Goal: Task Accomplishment & Management: Use online tool/utility

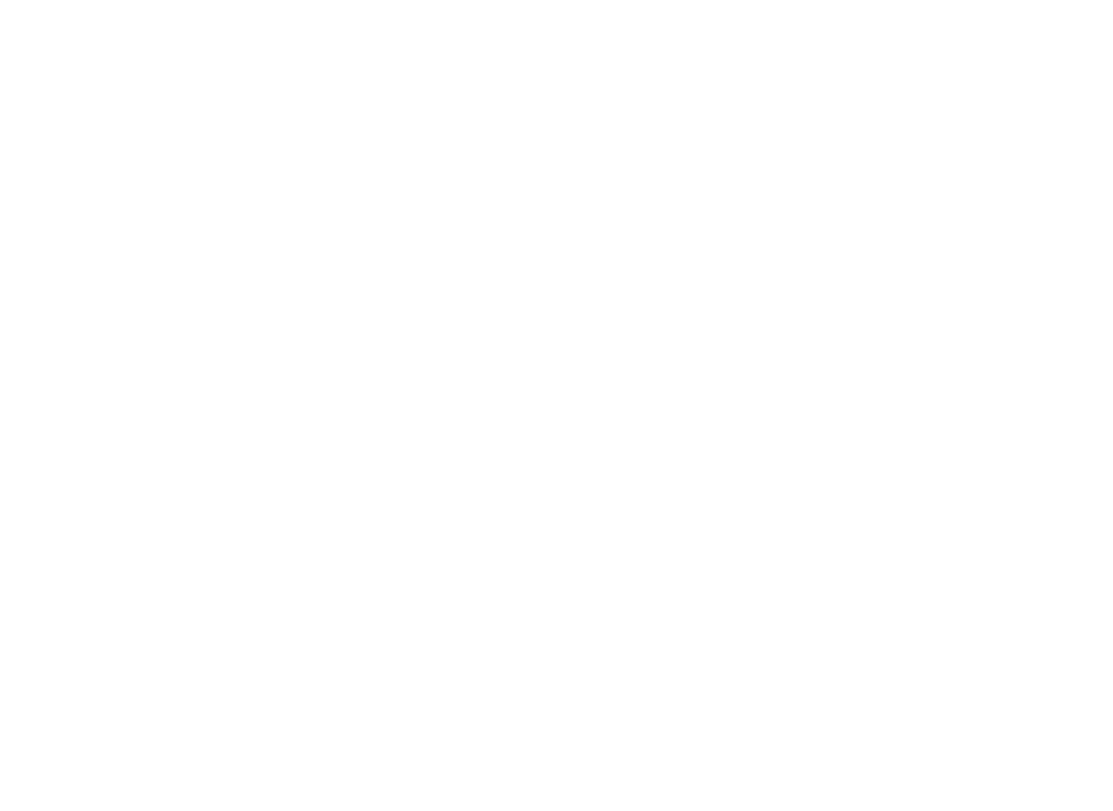
click at [939, 42] on div at bounding box center [556, 405] width 1113 height 811
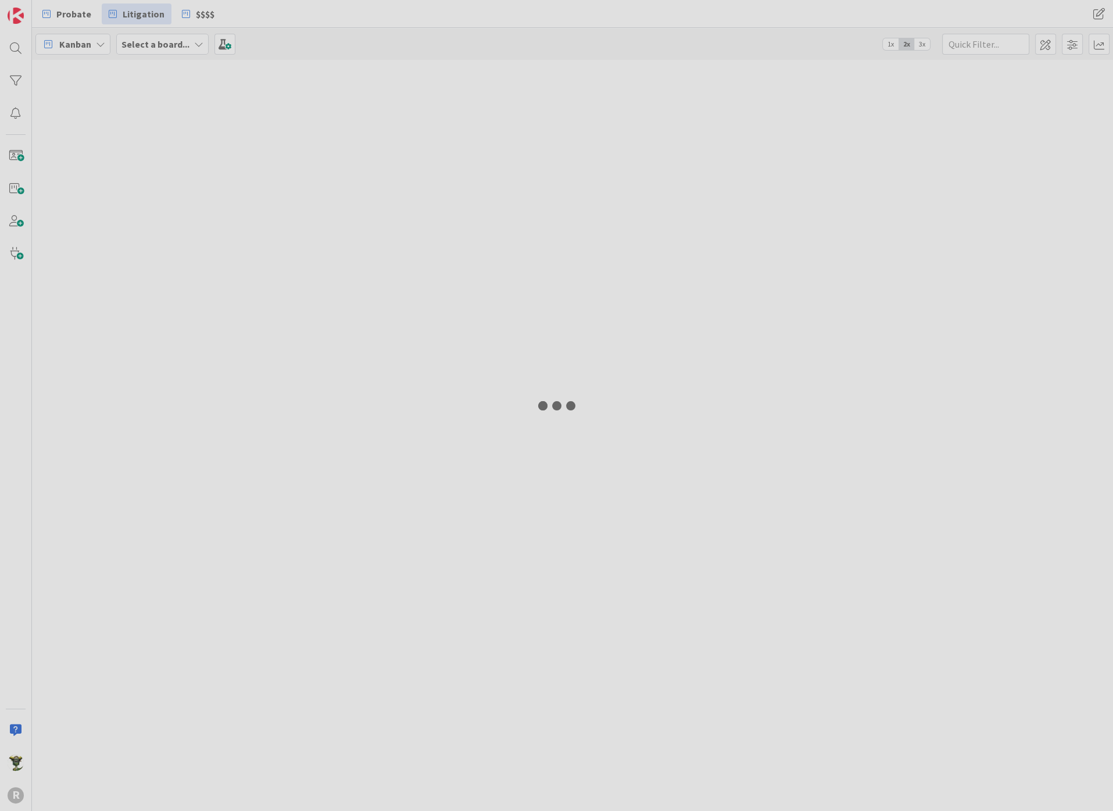
type input "ander"
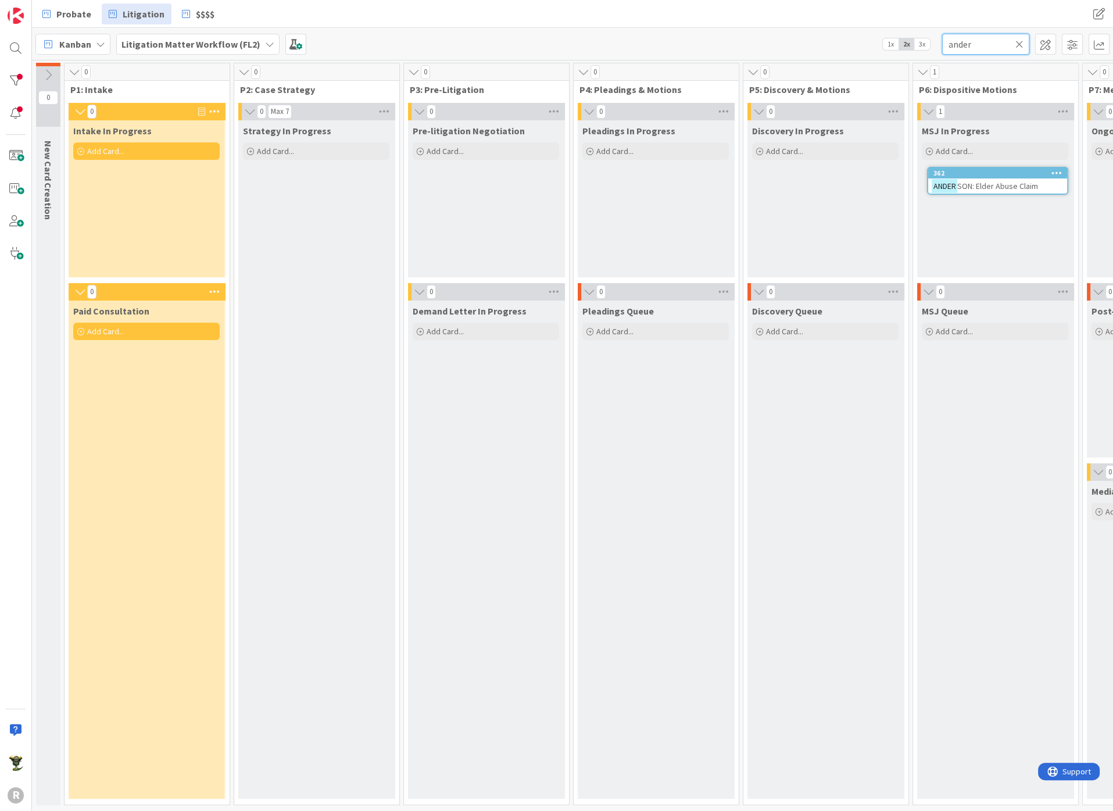
drag, startPoint x: 973, startPoint y: 44, endPoint x: 905, endPoint y: 49, distance: 68.3
click at [905, 47] on div "Kanban Litigation Matter Workflow (FL2) 1x 2x 3x ander" at bounding box center [572, 44] width 1081 height 32
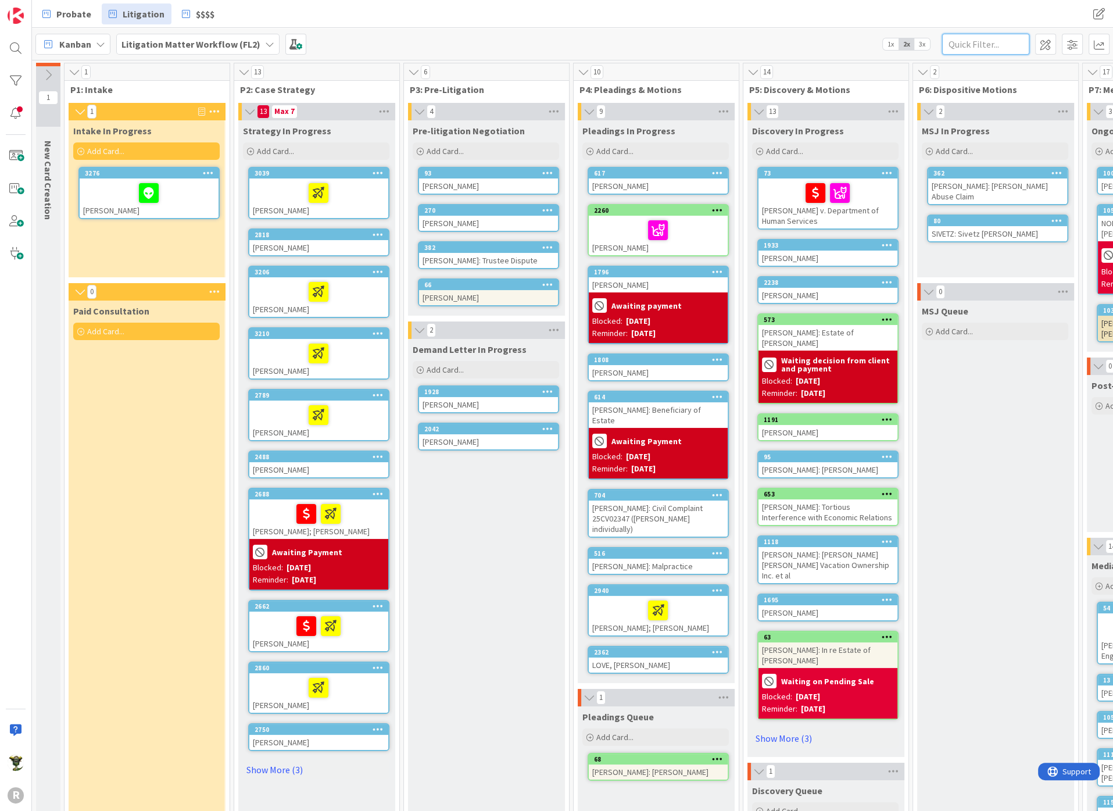
click at [960, 48] on input "text" at bounding box center [985, 44] width 87 height 21
click at [335, 35] on div "Kanban Litigation Matter Workflow (FL2) 1x 2x 3x" at bounding box center [572, 44] width 1081 height 32
click at [1001, 439] on div "MSJ Queue Add Card..." at bounding box center [995, 690] width 156 height 778
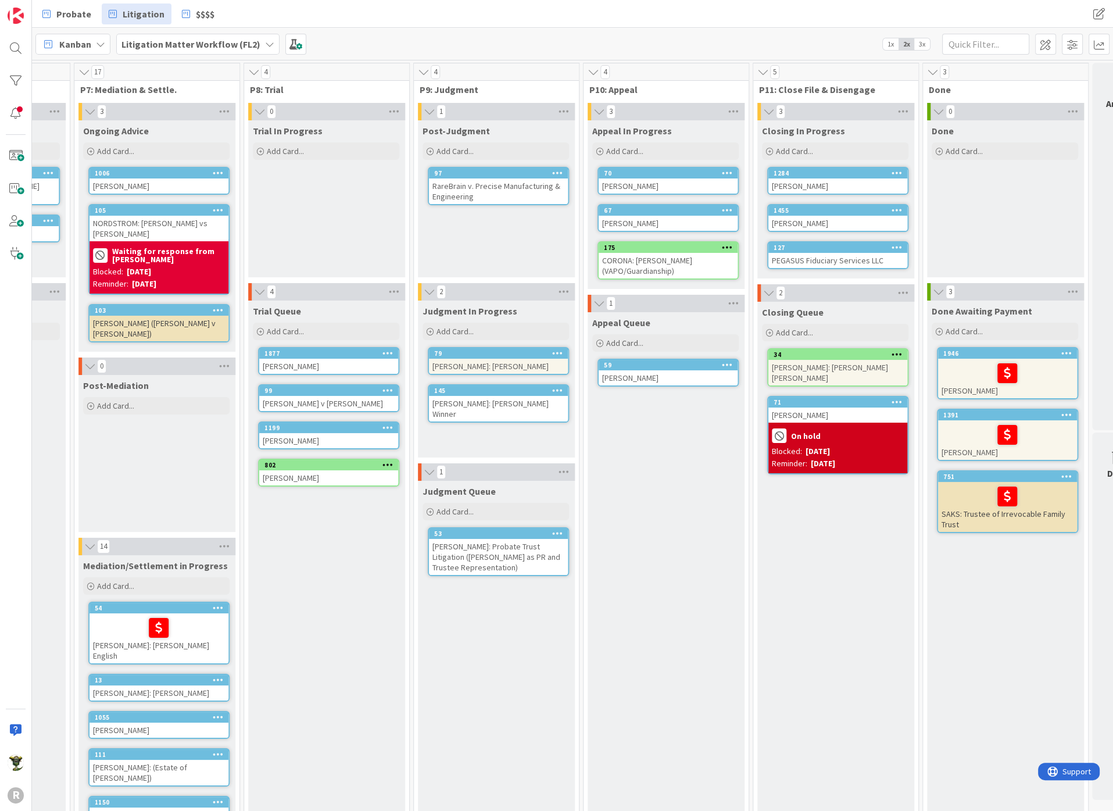
scroll to position [0, 1056]
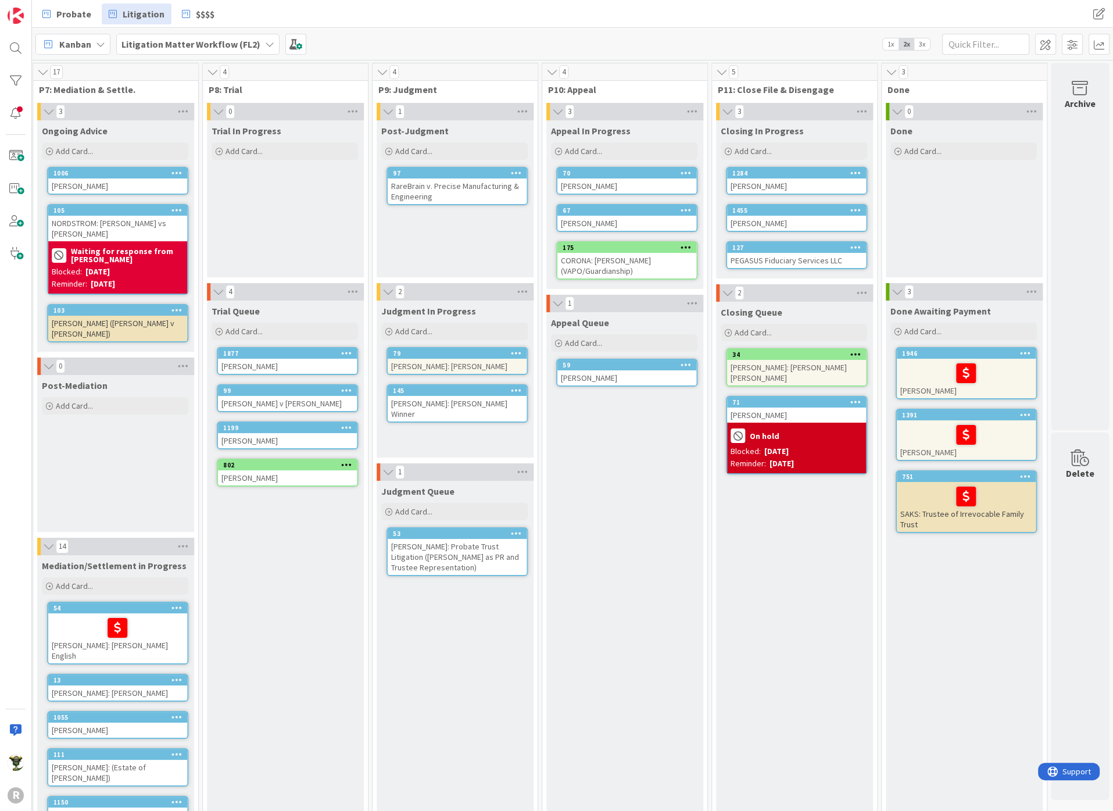
click at [980, 607] on div "Done Awaiting Payment Add Card... 1946 [PERSON_NAME] 1391 [PERSON_NAME] 751 SAK…" at bounding box center [964, 690] width 156 height 778
click at [921, 370] on div at bounding box center [966, 373] width 132 height 24
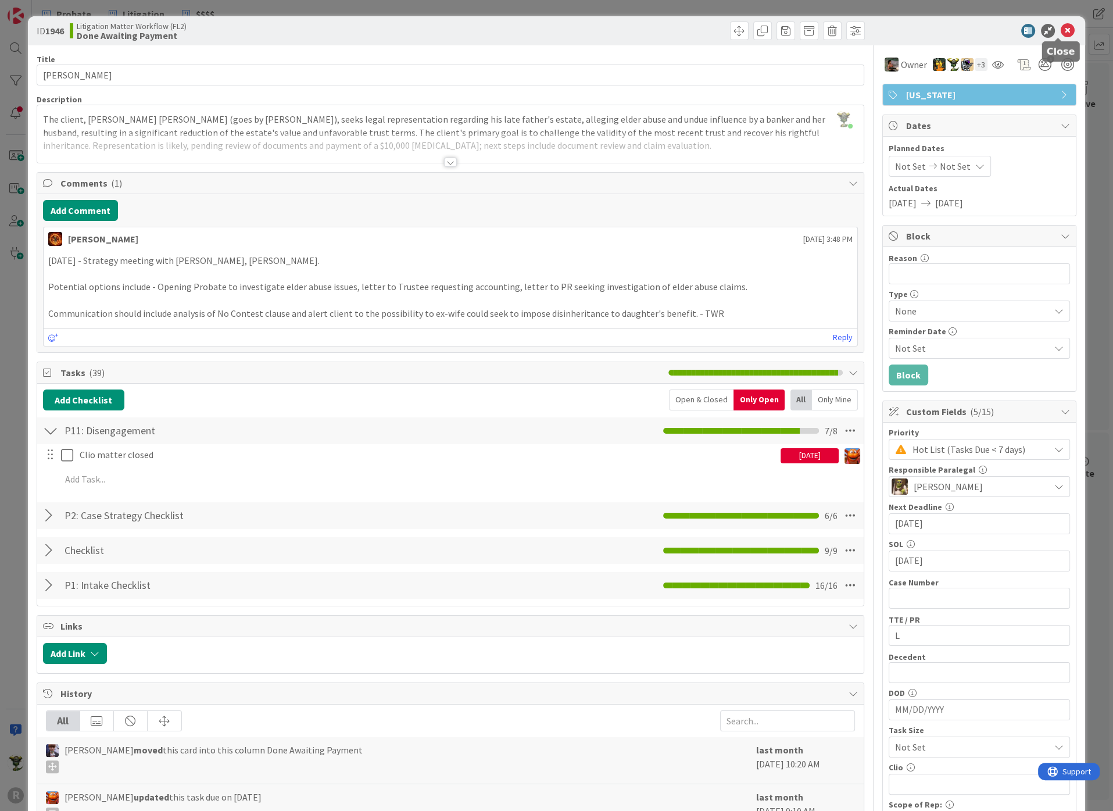
click at [1061, 27] on icon at bounding box center [1068, 31] width 14 height 14
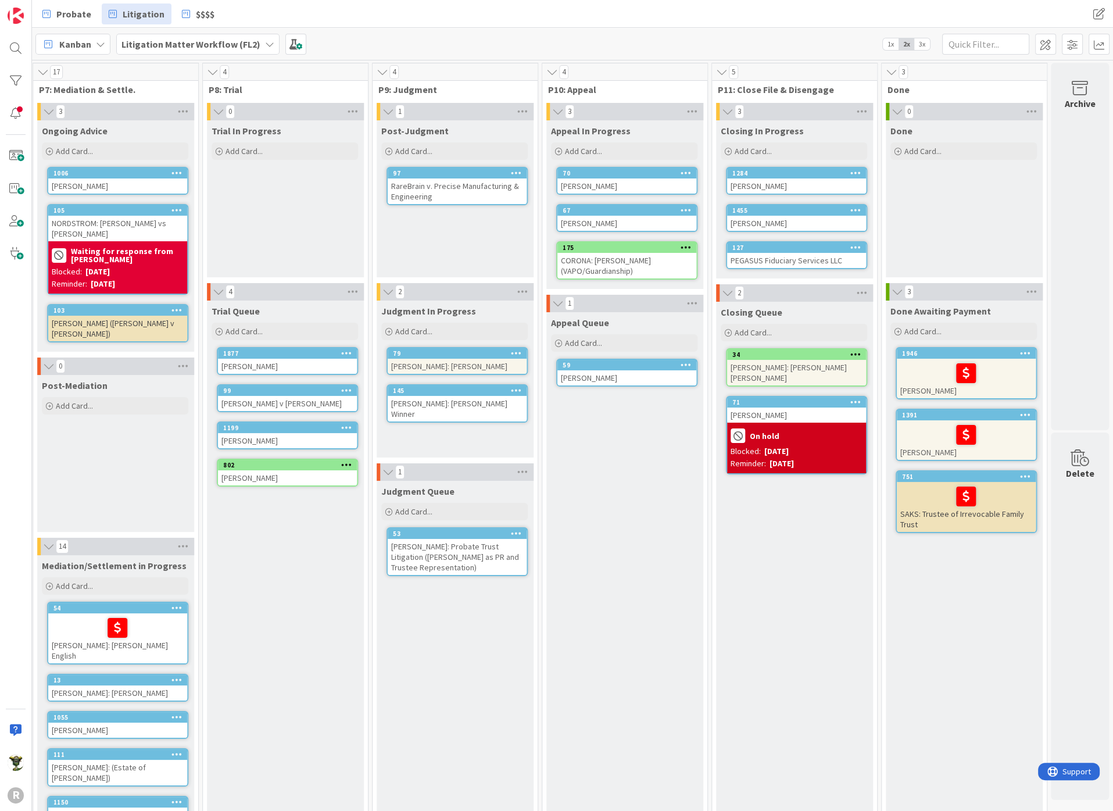
click at [574, 472] on div "Appeal Queue Add Card... 59 [PERSON_NAME]" at bounding box center [624, 695] width 156 height 766
click at [81, 425] on div "Post-Mediation Add Card..." at bounding box center [115, 453] width 156 height 157
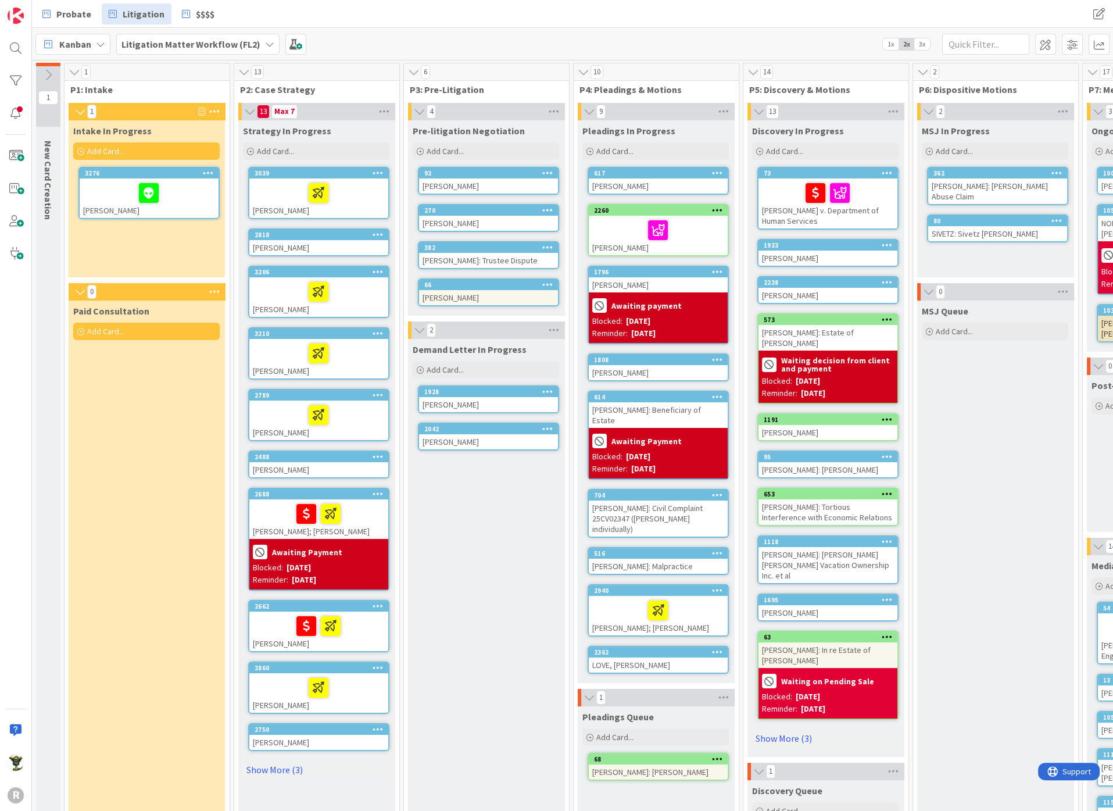
click at [965, 392] on div "MSJ Queue Add Card..." at bounding box center [995, 690] width 156 height 778
